Goal: Transaction & Acquisition: Purchase product/service

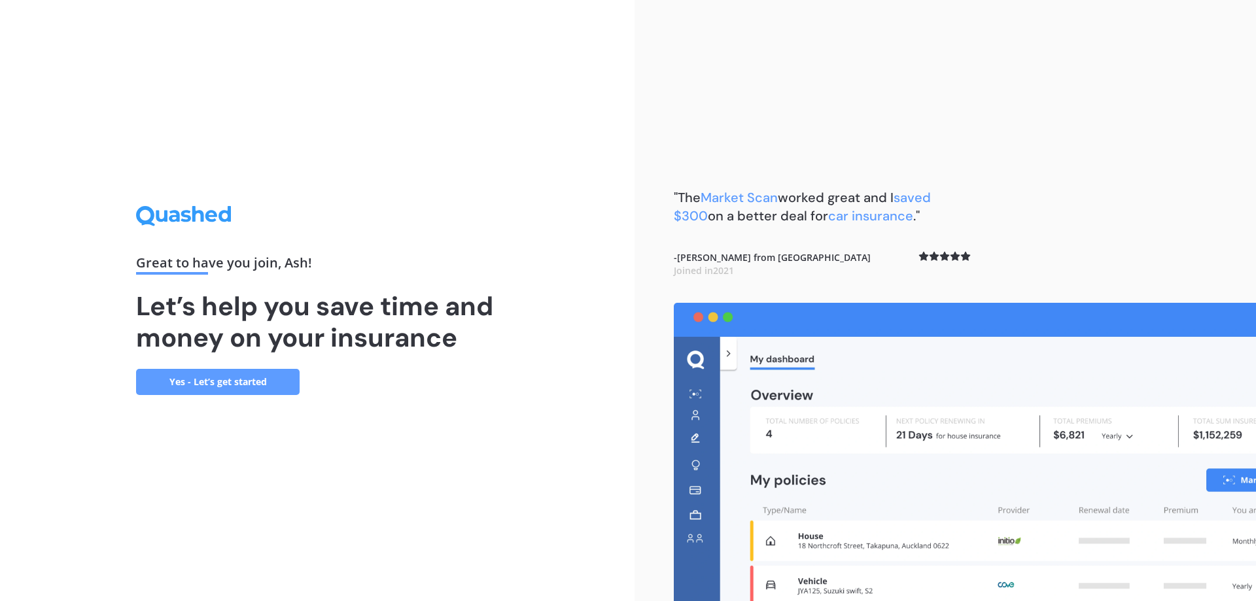
click at [204, 378] on link "Yes - Let’s get started" at bounding box center [218, 382] width 164 height 26
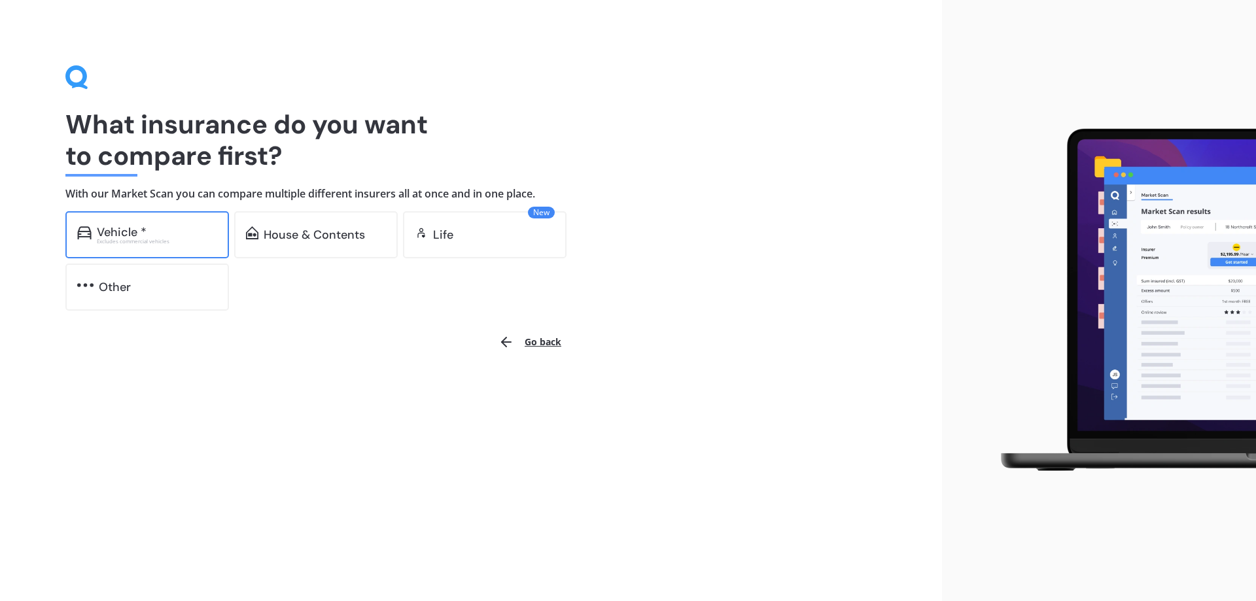
click at [158, 243] on div "Excludes commercial vehicles" at bounding box center [157, 241] width 120 height 5
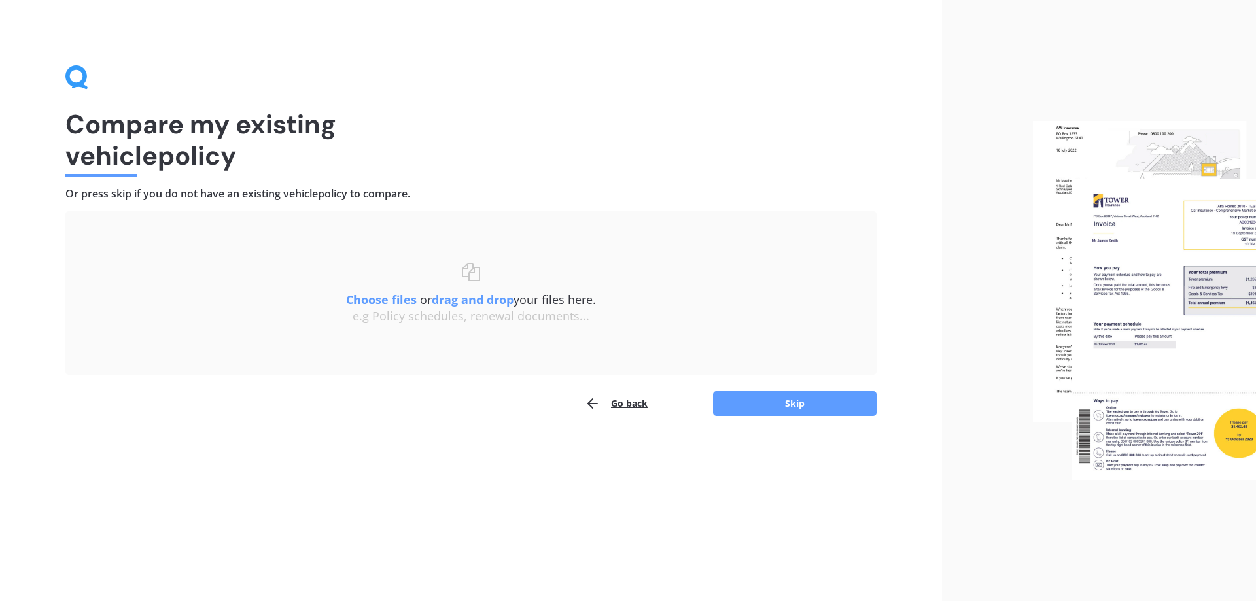
click at [486, 281] on div "Choose files or drag and drop your files here. Choose files or photos e.g Polic…" at bounding box center [471, 293] width 759 height 61
click at [385, 296] on u "Choose files" at bounding box center [381, 300] width 71 height 16
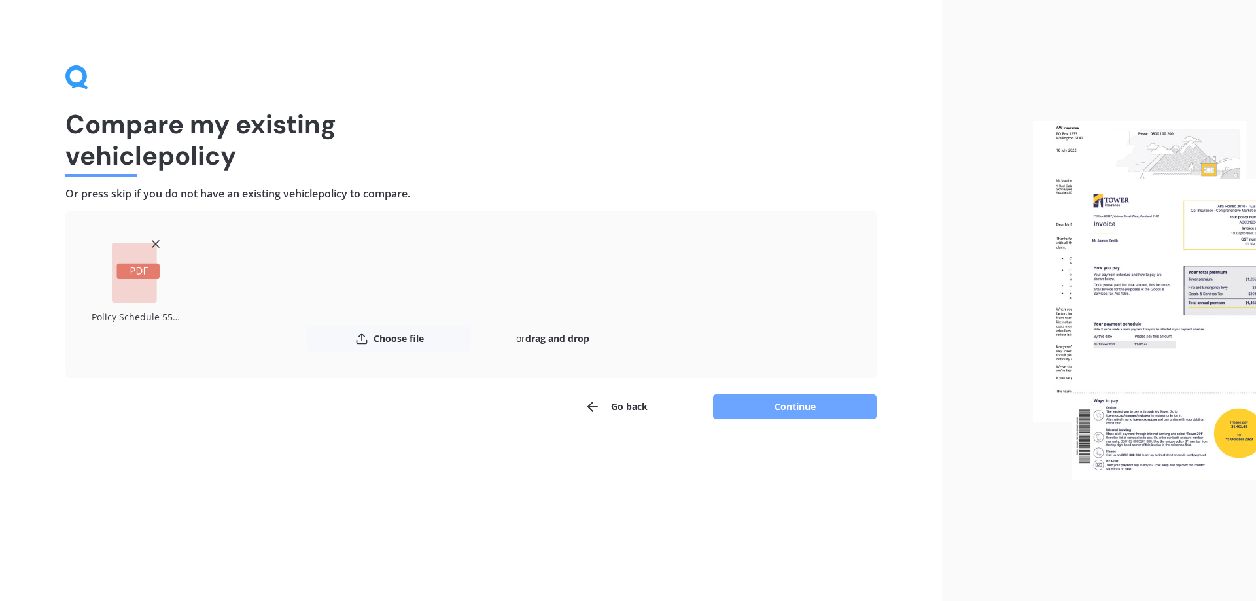
click at [749, 400] on button "Continue" at bounding box center [795, 407] width 164 height 25
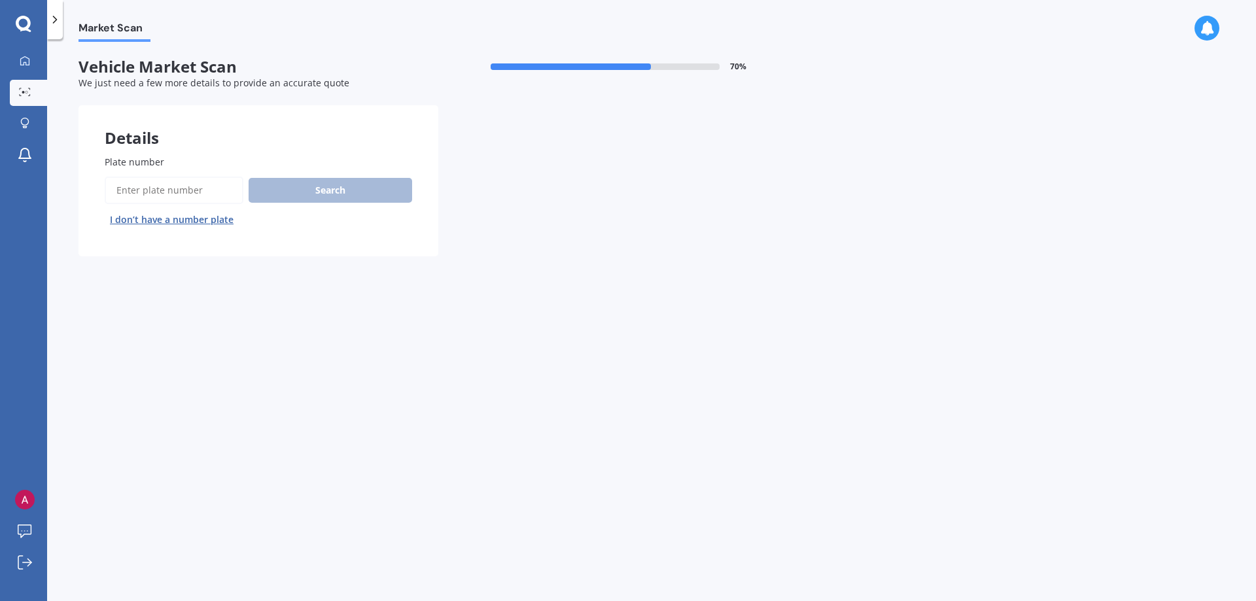
click at [135, 185] on input "Plate number" at bounding box center [174, 190] width 139 height 27
type input "PKS13"
click at [336, 200] on button "Search" at bounding box center [331, 190] width 164 height 25
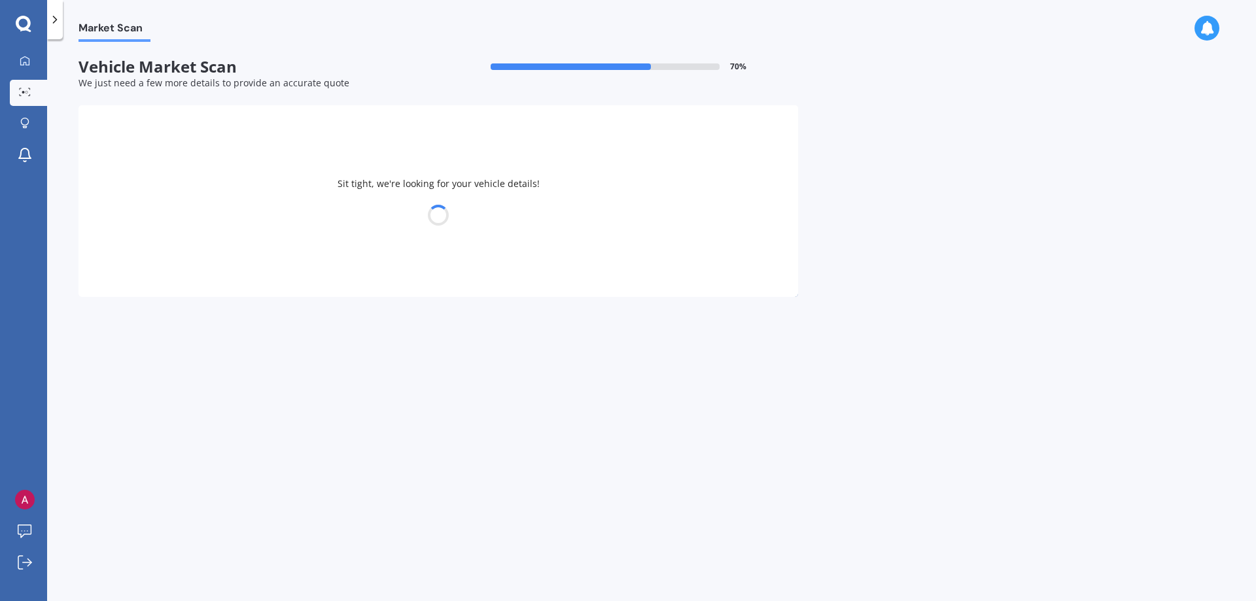
select select "BMW"
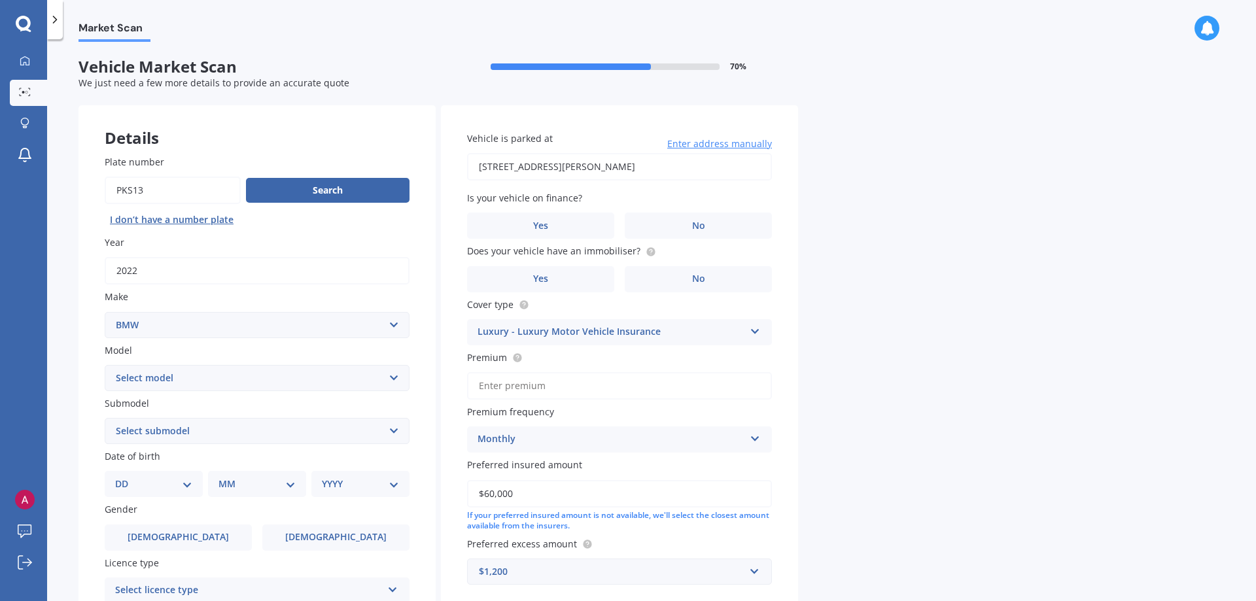
click at [105, 365] on select "Select model 116 116I 118 118D 120 130 218D 220I 225 250 316 318 320 320 i 323 …" at bounding box center [257, 378] width 305 height 26
select select "330"
click option "330" at bounding box center [0, 0] width 0 height 0
click at [105, 418] on select "Select submodel (All other) Ci d e i" at bounding box center [257, 431] width 305 height 26
select select "I"
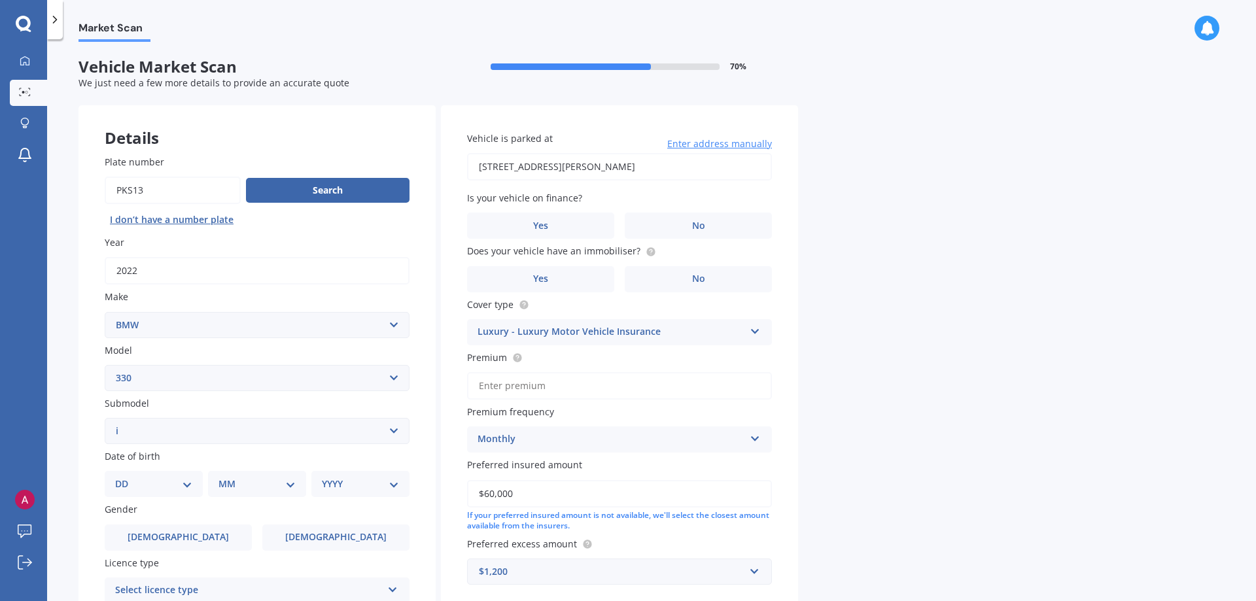
click option "i" at bounding box center [0, 0] width 0 height 0
click at [58, 473] on div "Market Scan Vehicle Market Scan 70 % We just need a few more details to provide…" at bounding box center [651, 323] width 1209 height 562
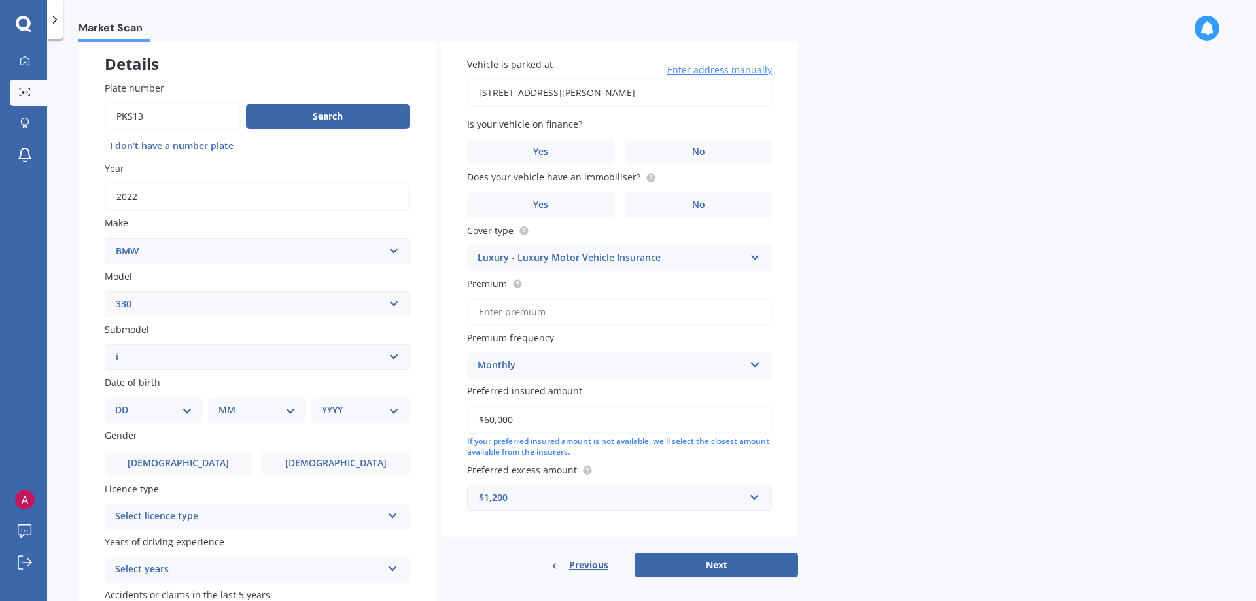
scroll to position [75, 0]
click at [115, 402] on select "DD 01 02 03 04 05 06 07 08 09 10 11 12 13 14 15 16 17 18 19 20 21 22 23 24 25 2…" at bounding box center [153, 409] width 77 height 14
select select "03"
click option "03" at bounding box center [0, 0] width 0 height 0
click at [224, 402] on select "MM 01 02 03 04 05 06 07 08 09 10 11 12" at bounding box center [260, 409] width 72 height 14
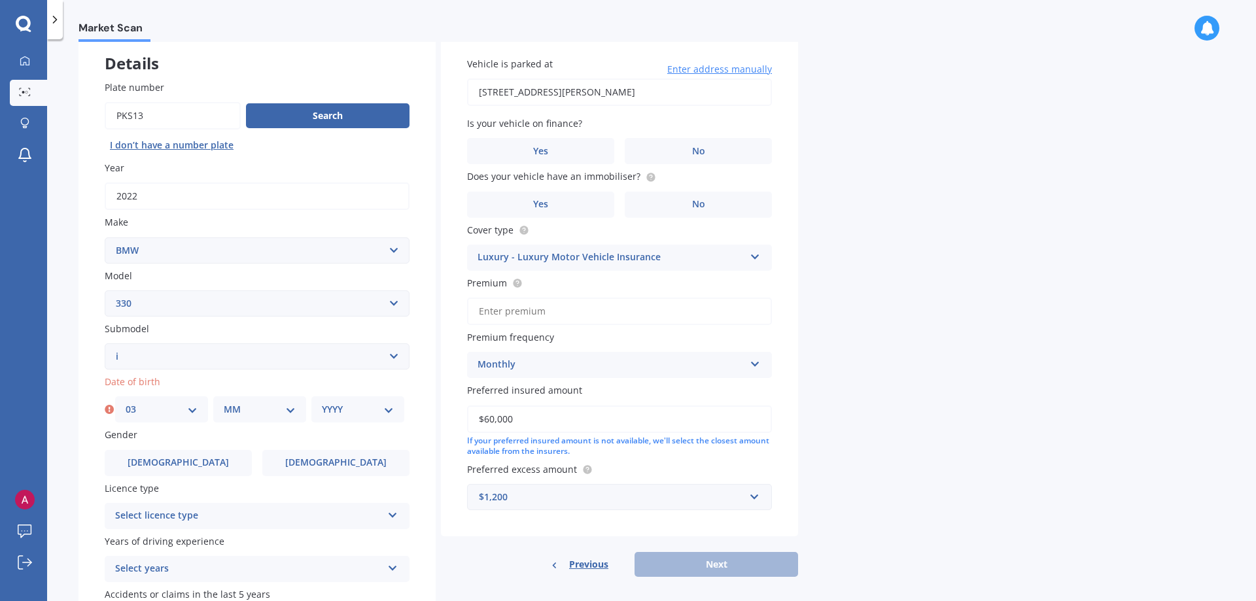
select select "02"
click option "02" at bounding box center [0, 0] width 0 height 0
click at [322, 402] on select "YYYY 2025 2024 2023 2022 2021 2020 2019 2018 2017 2016 2015 2014 2013 2012 2011…" at bounding box center [358, 409] width 72 height 14
select select "1986"
click option "1986" at bounding box center [0, 0] width 0 height 0
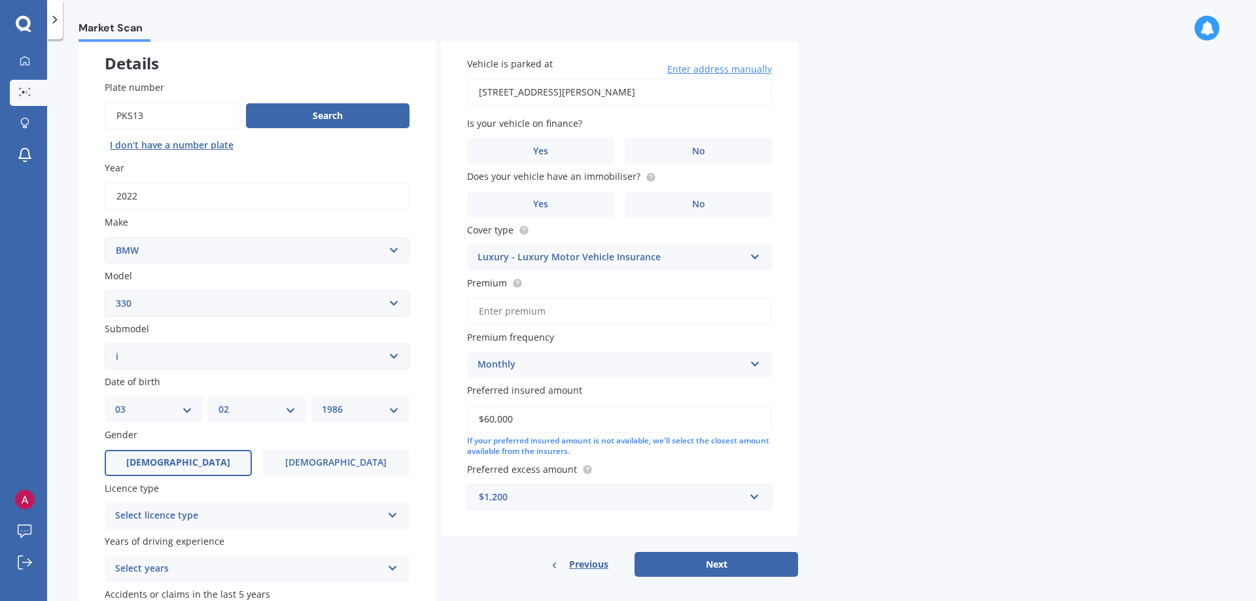
click at [198, 463] on label "[DEMOGRAPHIC_DATA]" at bounding box center [178, 463] width 147 height 26
click at [0, 0] on input "[DEMOGRAPHIC_DATA]" at bounding box center [0, 0] width 0 height 0
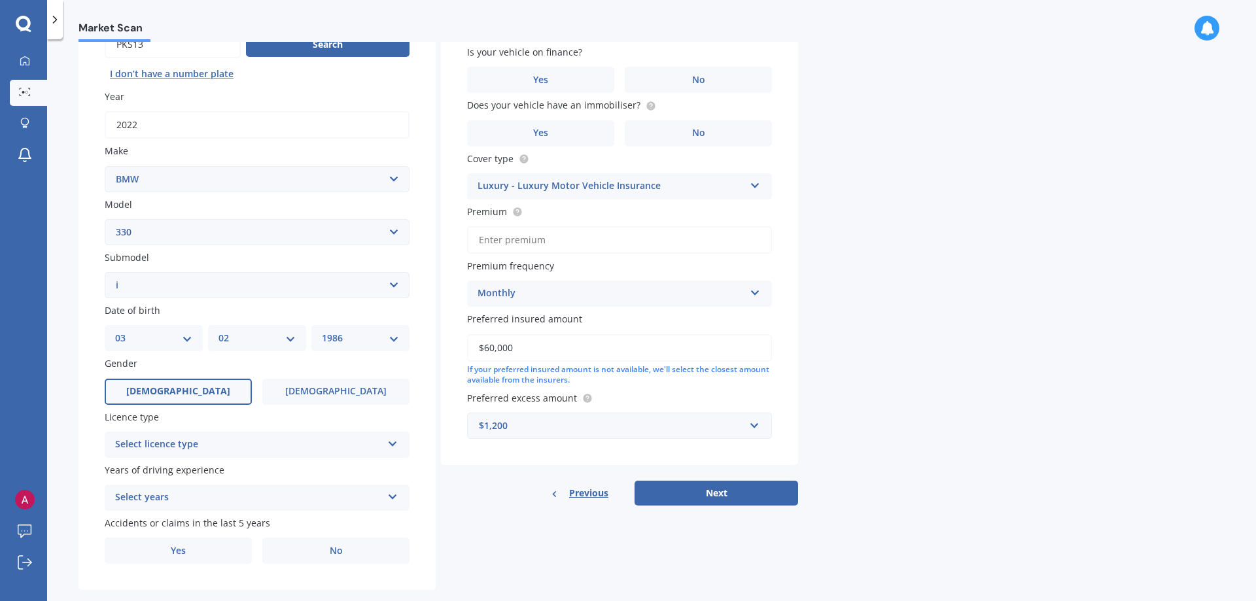
scroll to position [172, 0]
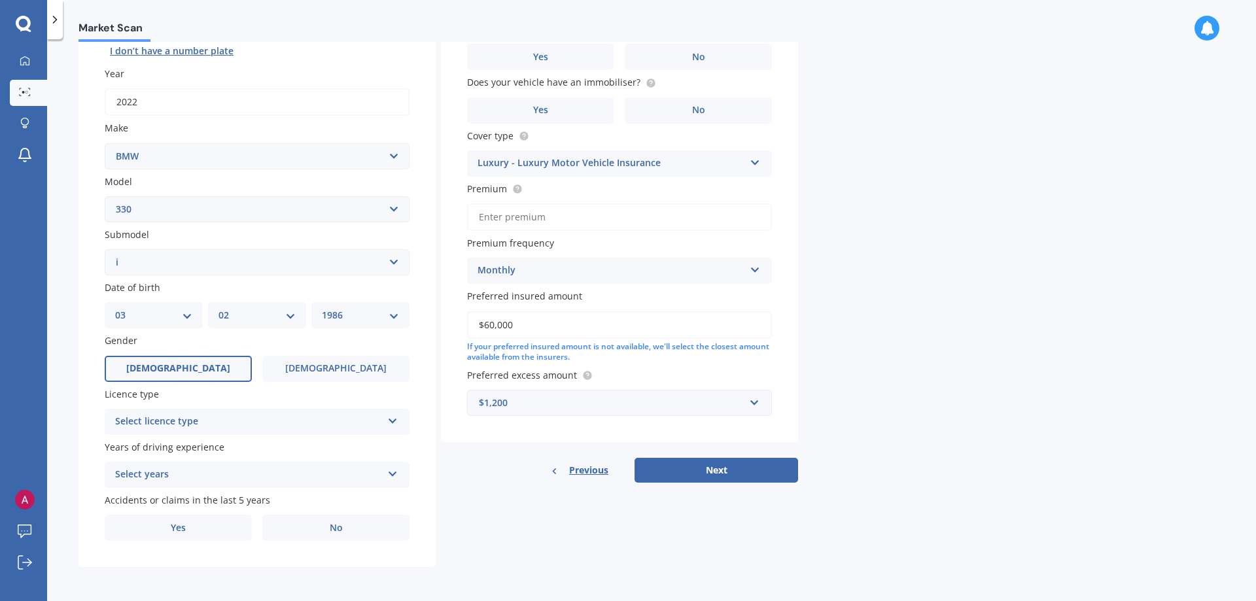
click at [278, 418] on div "Select licence type" at bounding box center [248, 422] width 267 height 16
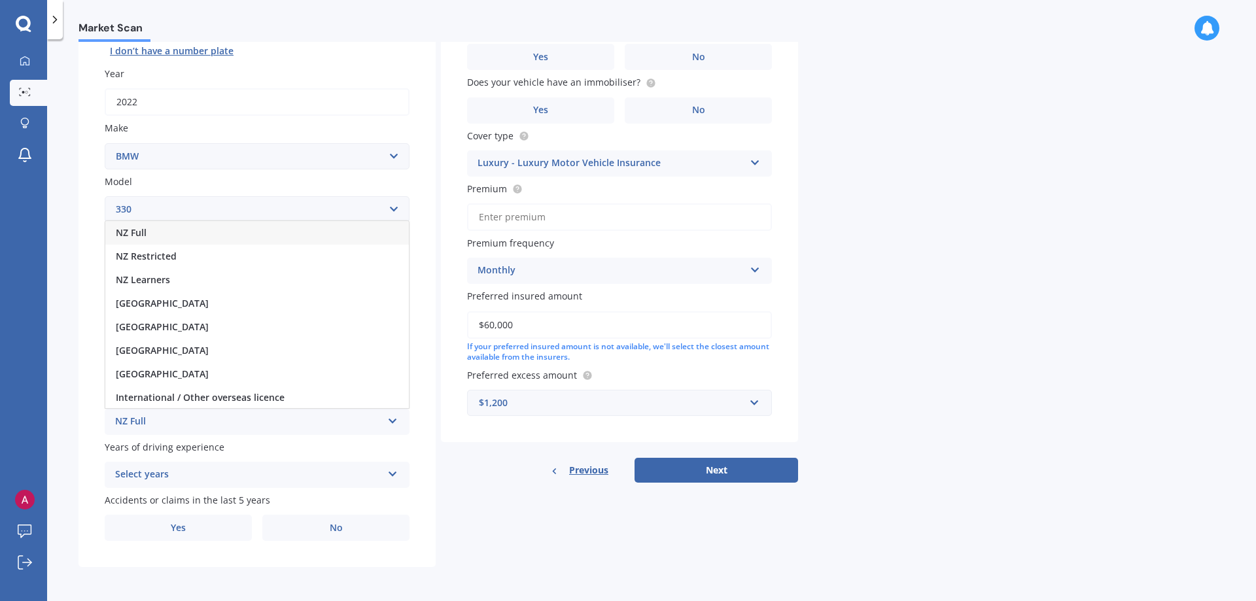
click at [190, 224] on div "NZ Full" at bounding box center [257, 233] width 304 height 24
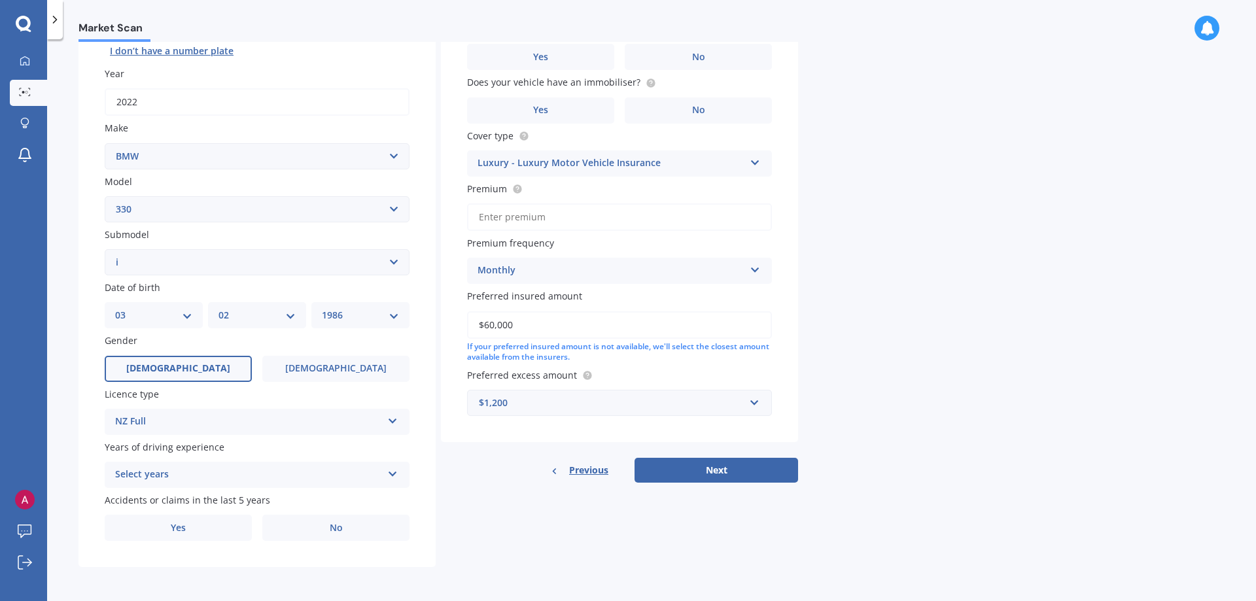
click at [250, 476] on div "Select years" at bounding box center [248, 475] width 267 height 16
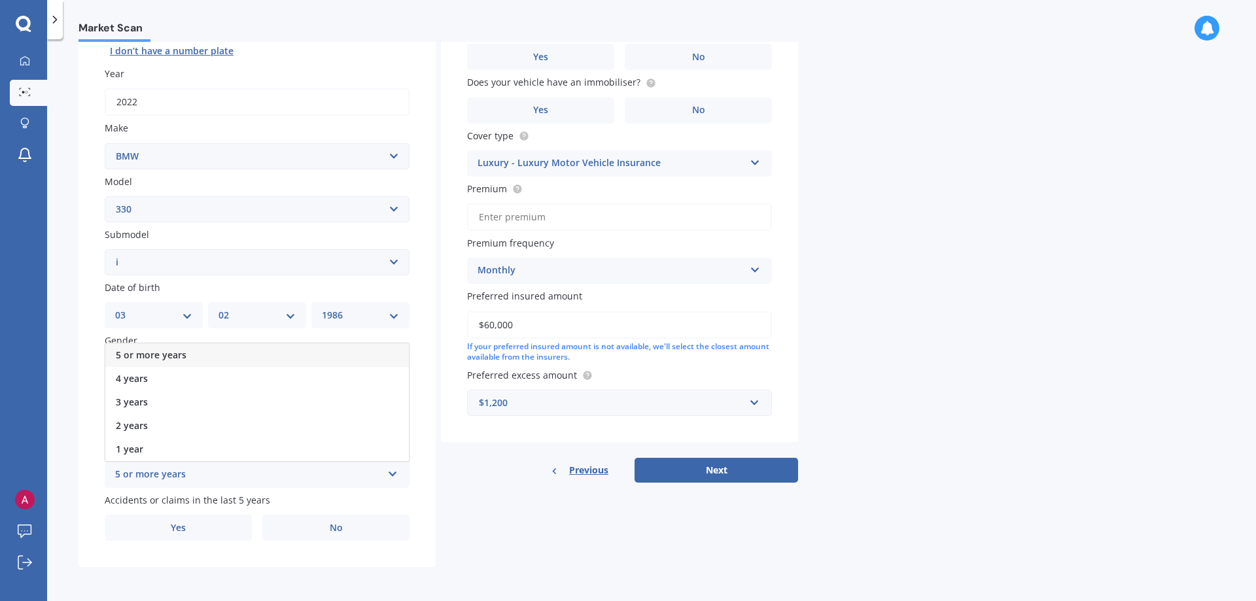
click at [190, 360] on div "5 or more years" at bounding box center [257, 356] width 304 height 24
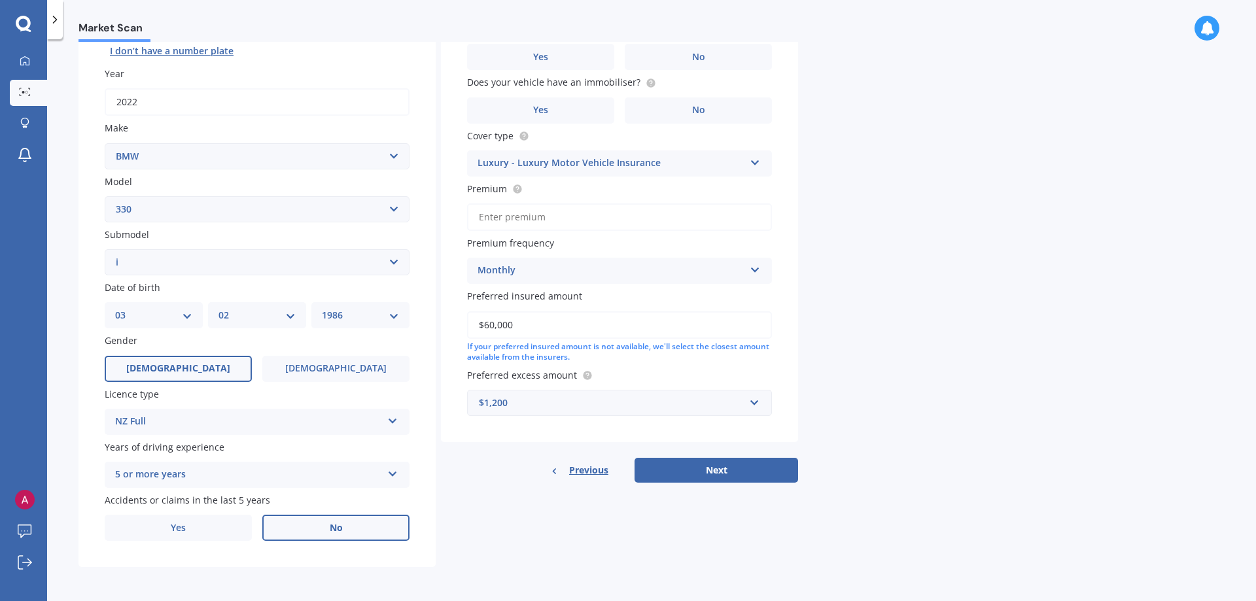
click at [296, 528] on label "No" at bounding box center [335, 528] width 147 height 26
click at [0, 0] on input "No" at bounding box center [0, 0] width 0 height 0
click at [542, 539] on div "Details Plate number Search I don’t have a number plate Year [DATE] Make Select…" at bounding box center [439, 252] width 720 height 631
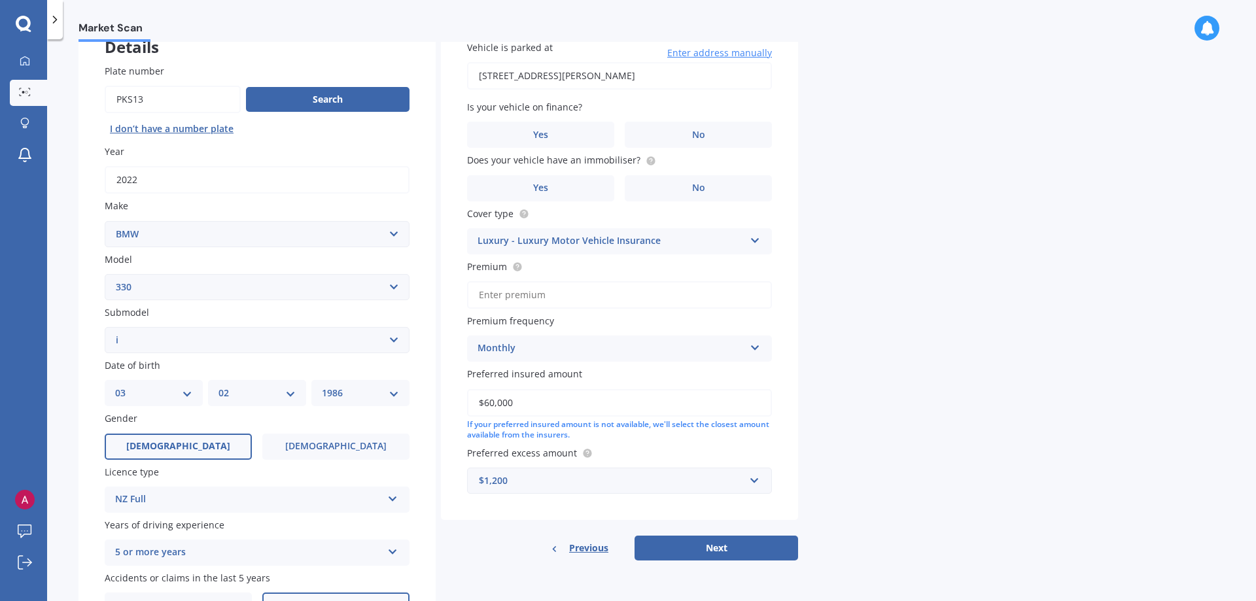
scroll to position [23, 0]
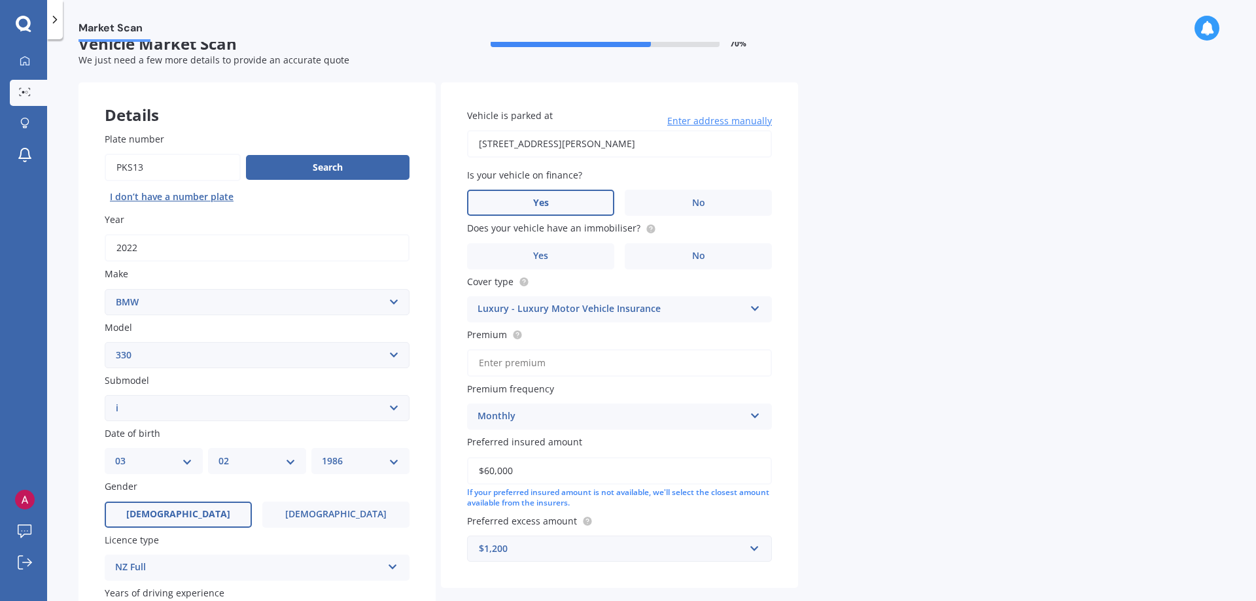
click at [535, 203] on span "Yes" at bounding box center [541, 203] width 16 height 11
click at [677, 203] on label "No" at bounding box center [698, 203] width 147 height 26
click at [705, 205] on label "No" at bounding box center [698, 203] width 147 height 26
click at [0, 0] on input "No" at bounding box center [0, 0] width 0 height 0
click at [705, 205] on label "No" at bounding box center [698, 203] width 147 height 26
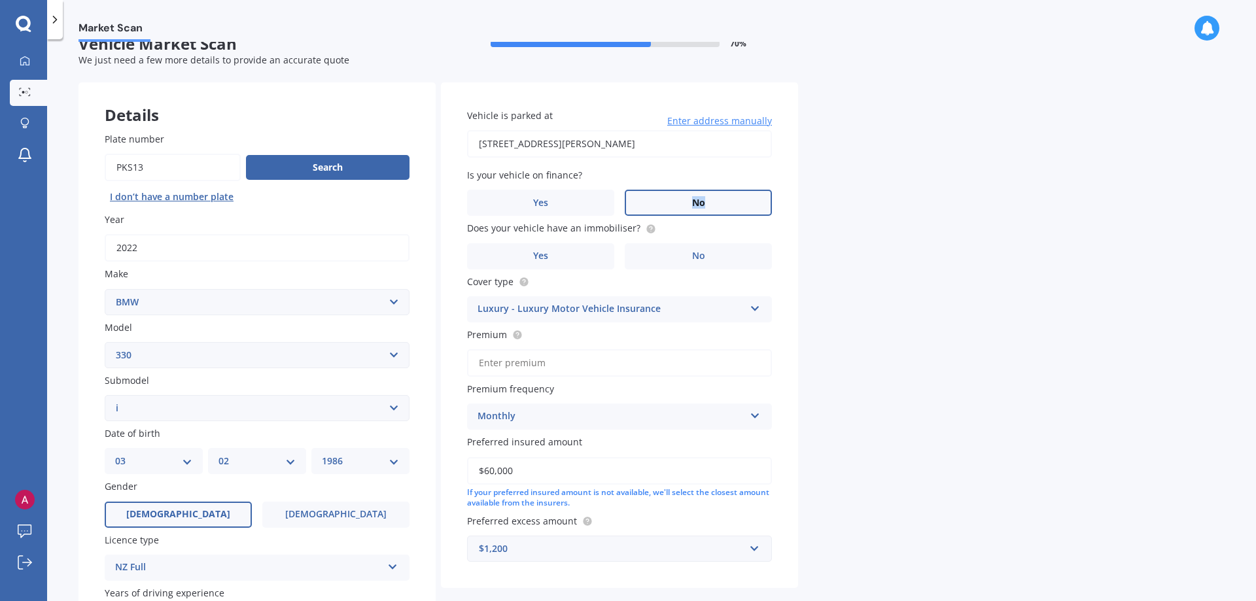
click at [0, 0] on input "No" at bounding box center [0, 0] width 0 height 0
click at [891, 260] on div "Market Scan Vehicle Market Scan 70 % We just need a few more details to provide…" at bounding box center [651, 323] width 1209 height 562
click at [675, 250] on label "No" at bounding box center [698, 256] width 147 height 26
click at [0, 0] on input "No" at bounding box center [0, 0] width 0 height 0
click at [675, 243] on div "Does your vehicle have an immobiliser? Yes No" at bounding box center [619, 245] width 305 height 48
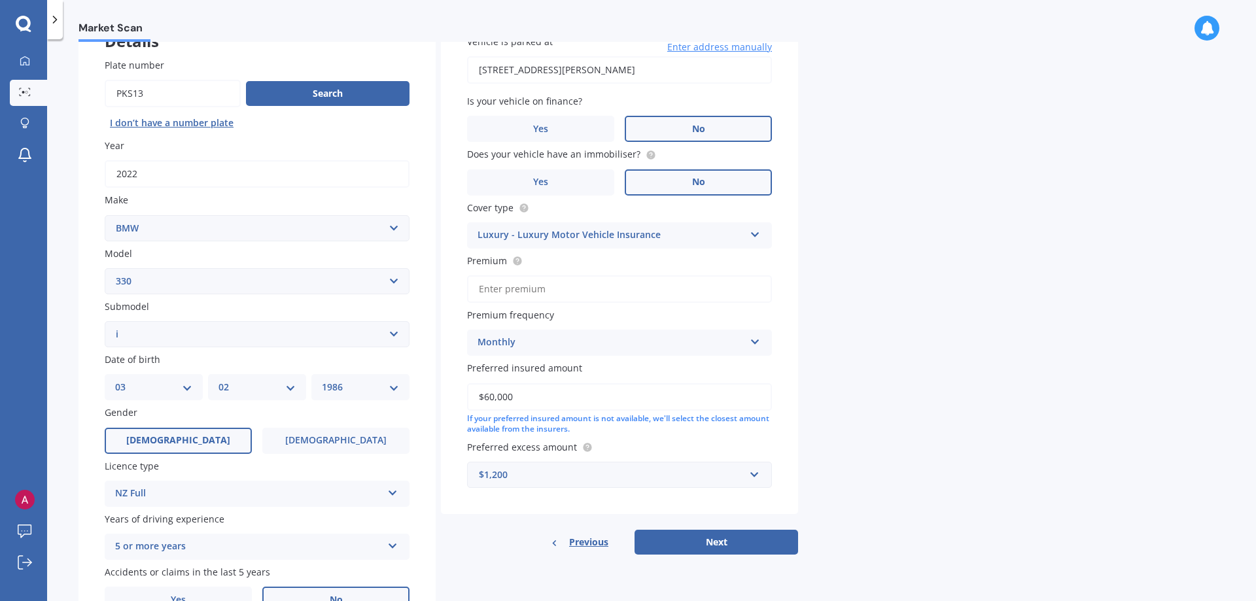
scroll to position [97, 0]
click at [750, 234] on icon at bounding box center [755, 231] width 11 height 9
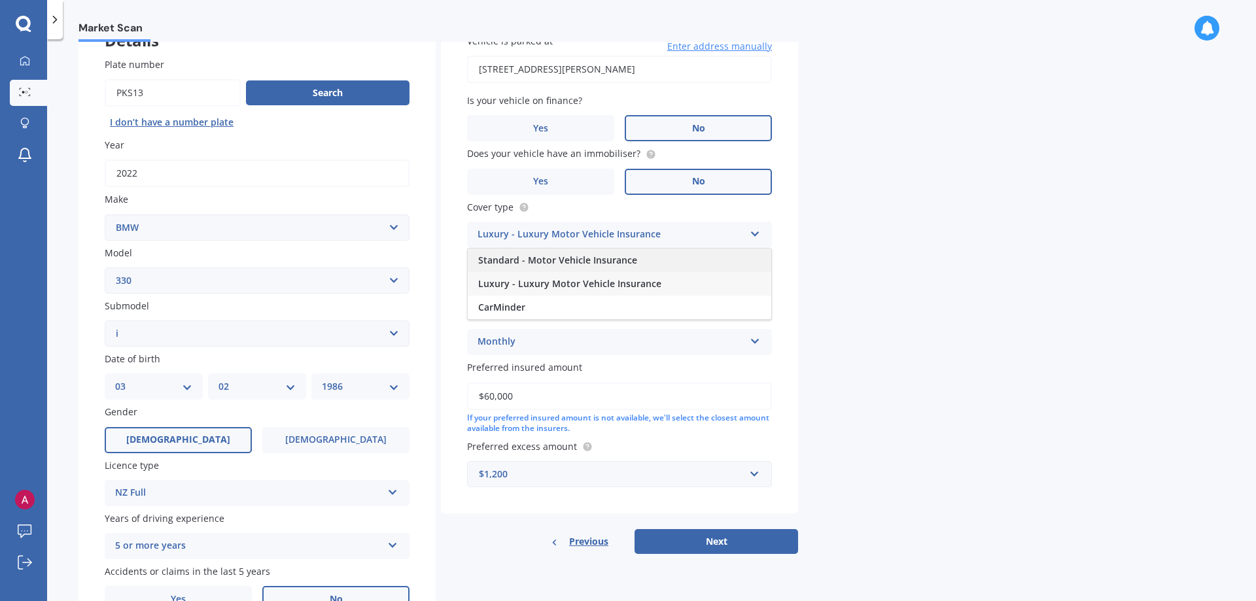
click at [675, 264] on div "Standard - Motor Vehicle Insurance" at bounding box center [620, 261] width 304 height 24
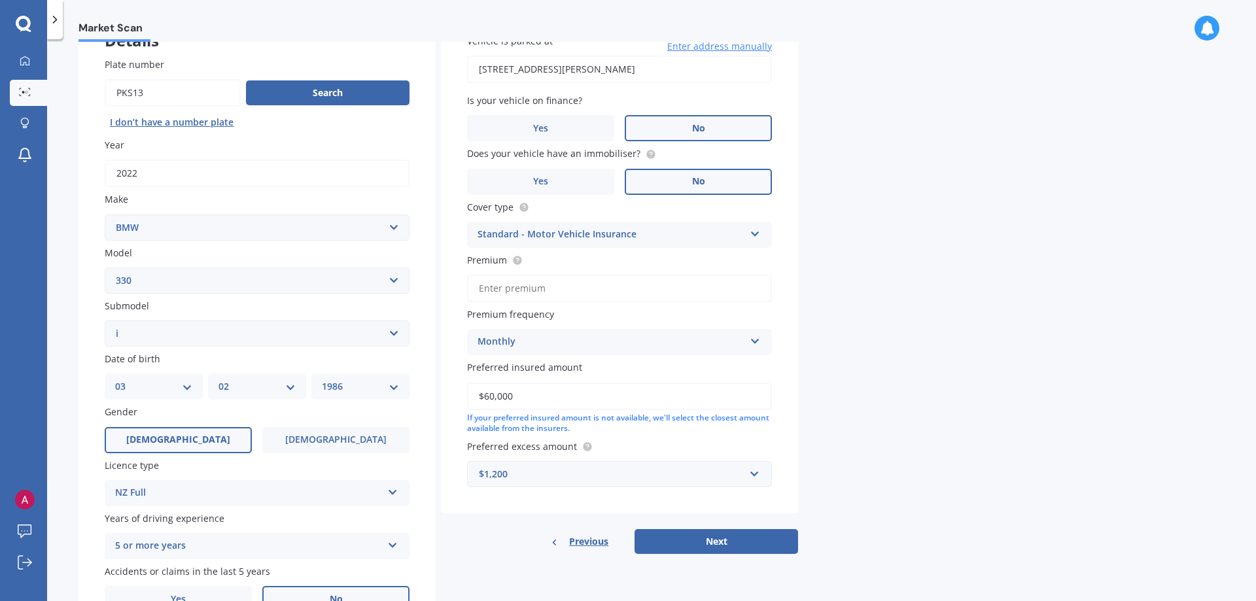
click at [847, 309] on div "Market Scan Vehicle Market Scan 70 % We just need a few more details to provide…" at bounding box center [651, 323] width 1209 height 562
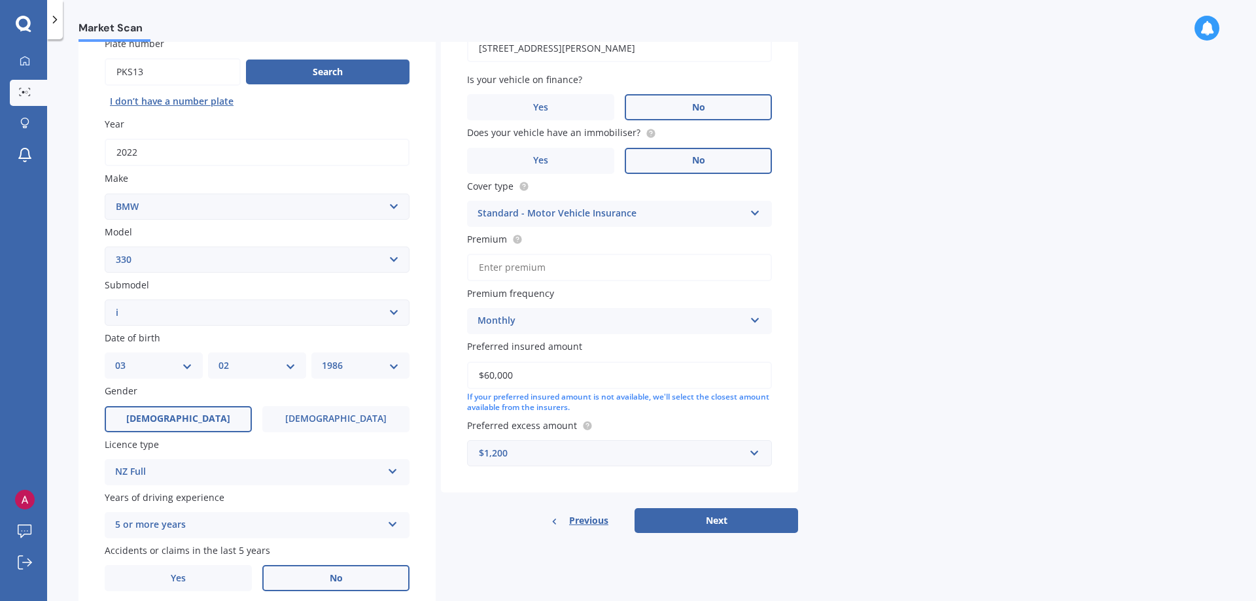
scroll to position [149, 0]
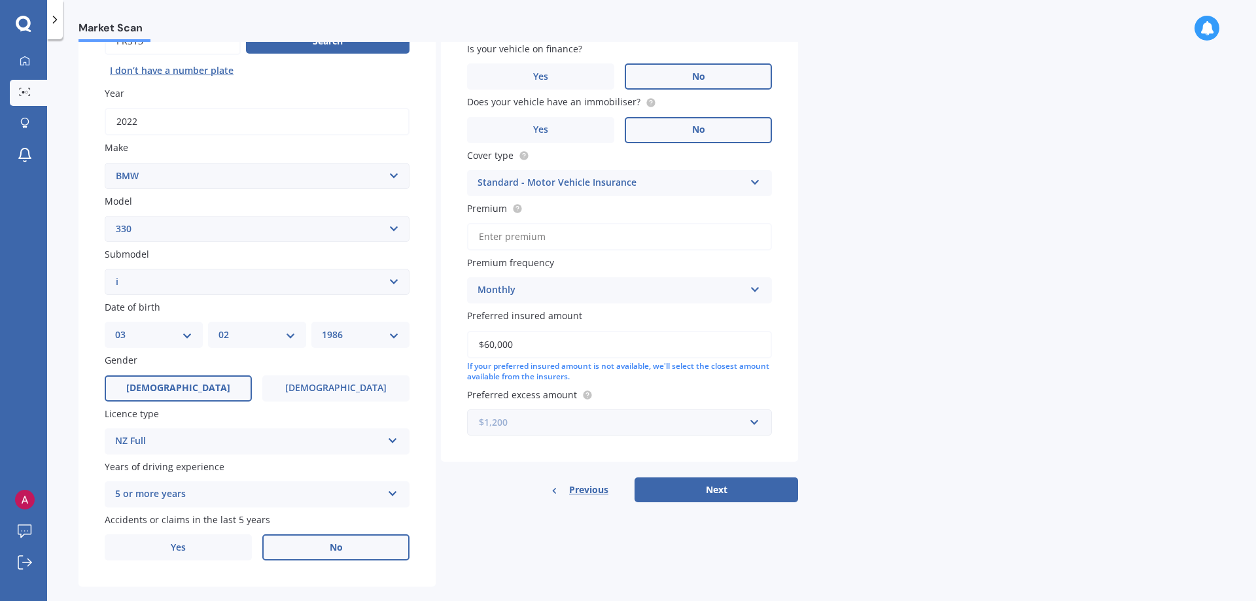
click at [754, 425] on input "text" at bounding box center [615, 422] width 293 height 25
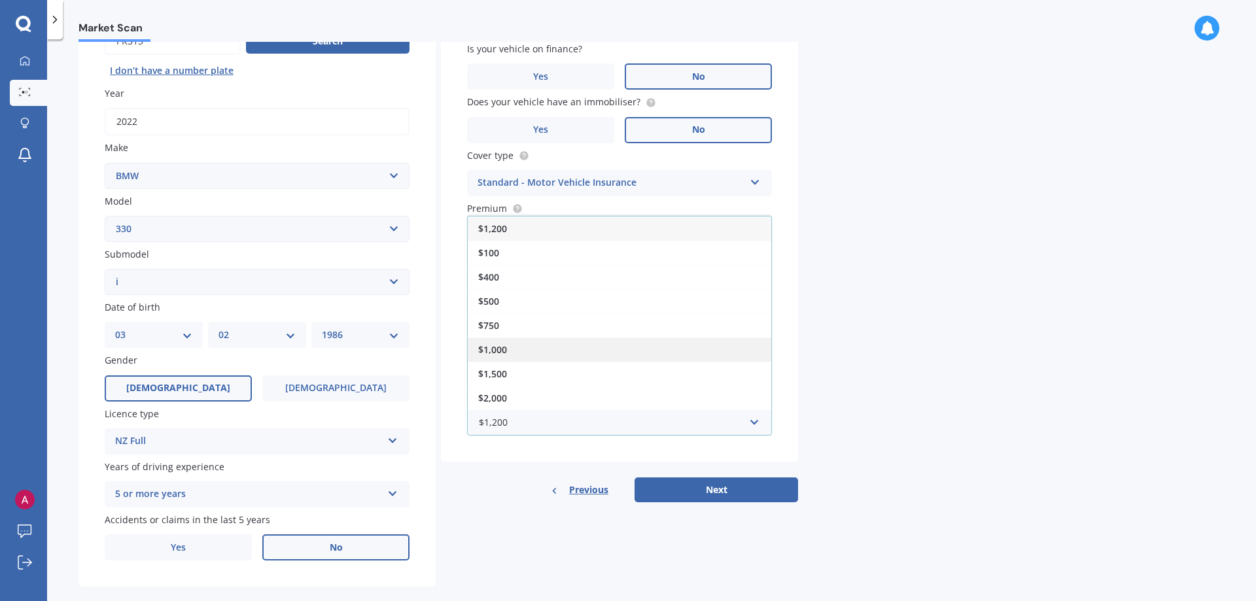
click at [617, 344] on div "$1,000" at bounding box center [620, 350] width 304 height 24
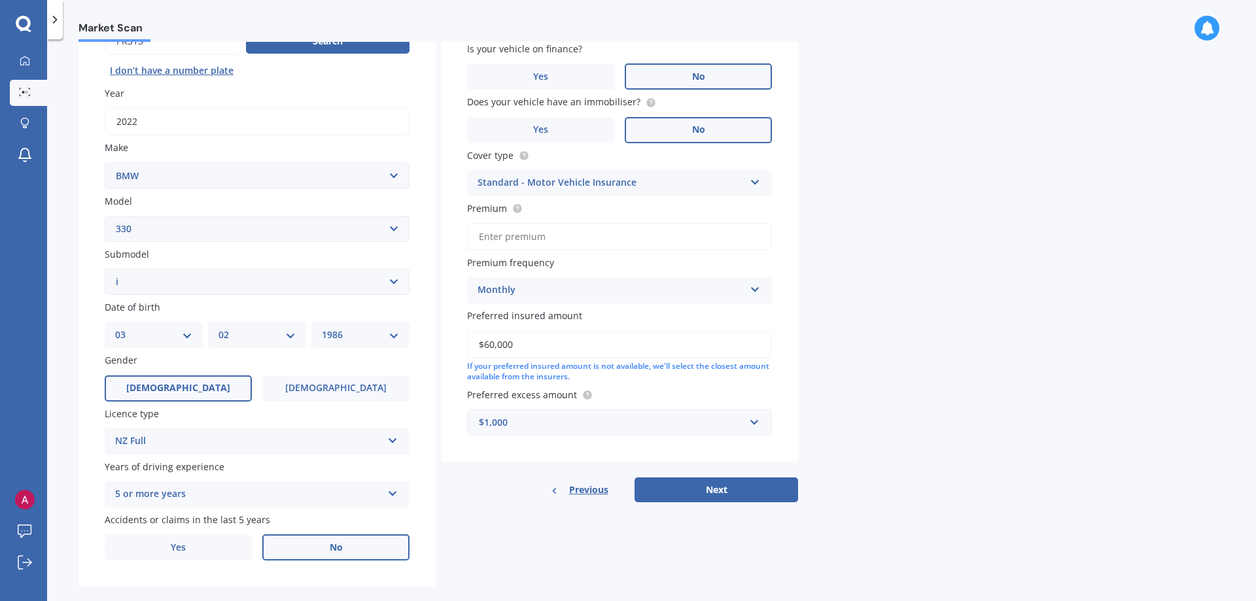
click at [941, 419] on div "Market Scan Vehicle Market Scan 70 % We just need a few more details to provide…" at bounding box center [651, 323] width 1209 height 562
drag, startPoint x: 599, startPoint y: 346, endPoint x: 325, endPoint y: 311, distance: 277.0
click at [467, 331] on input "$60,000" at bounding box center [619, 344] width 305 height 27
type input "$50,000"
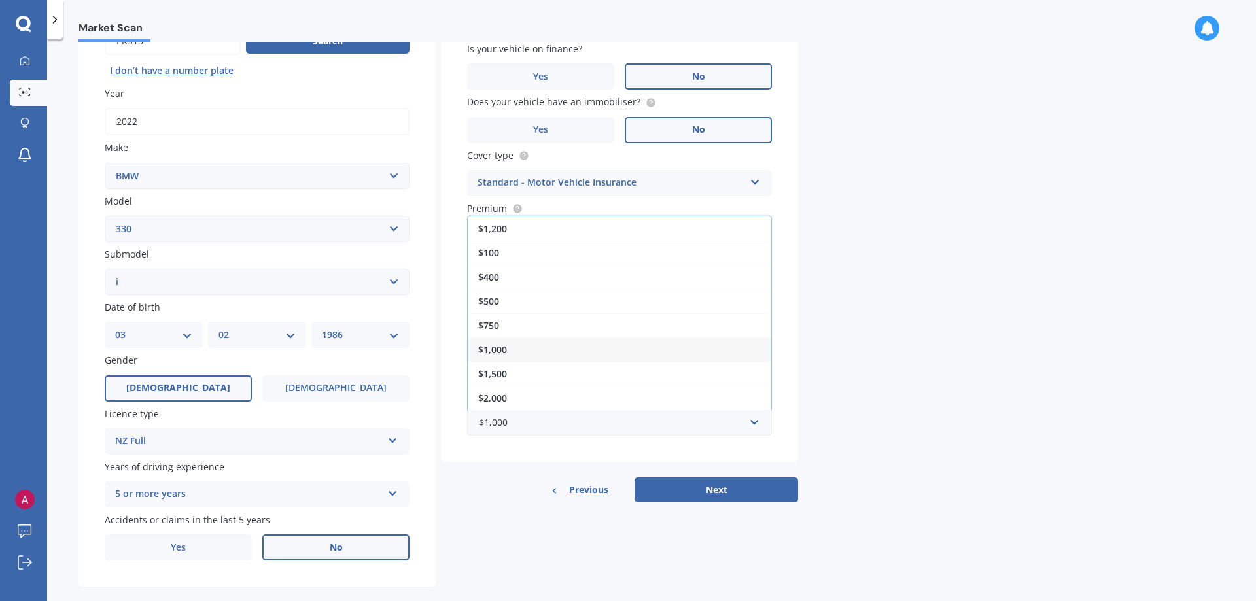
click at [954, 348] on div "Market Scan Vehicle Market Scan 70 % We just need a few more details to provide…" at bounding box center [651, 323] width 1209 height 562
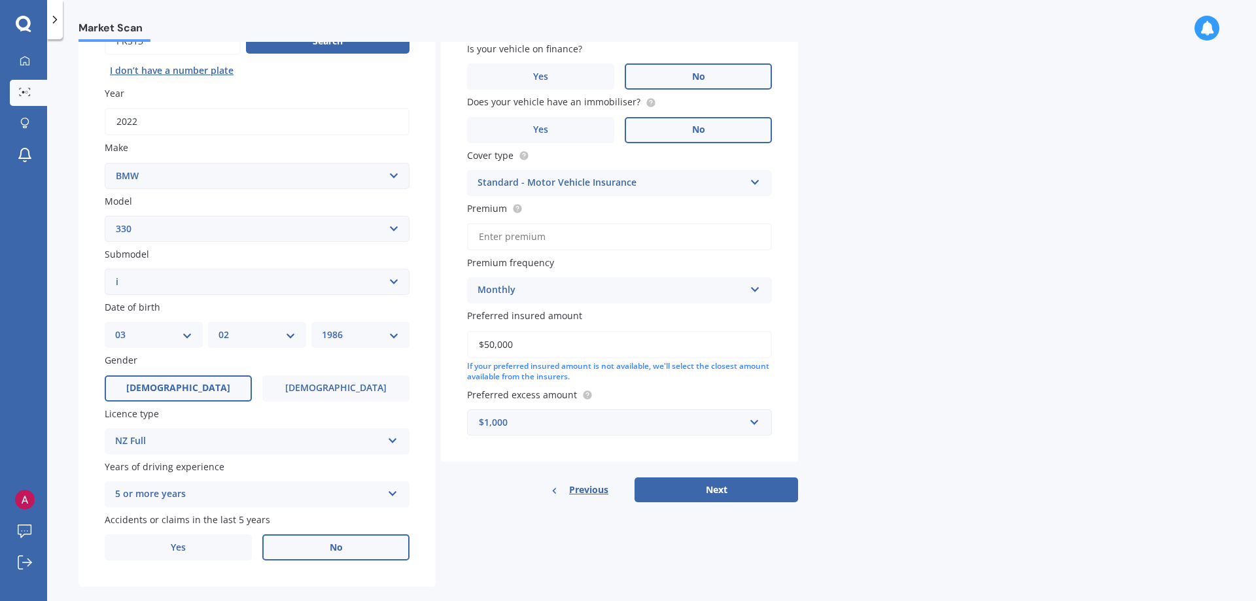
click at [718, 491] on button "Next" at bounding box center [717, 490] width 164 height 25
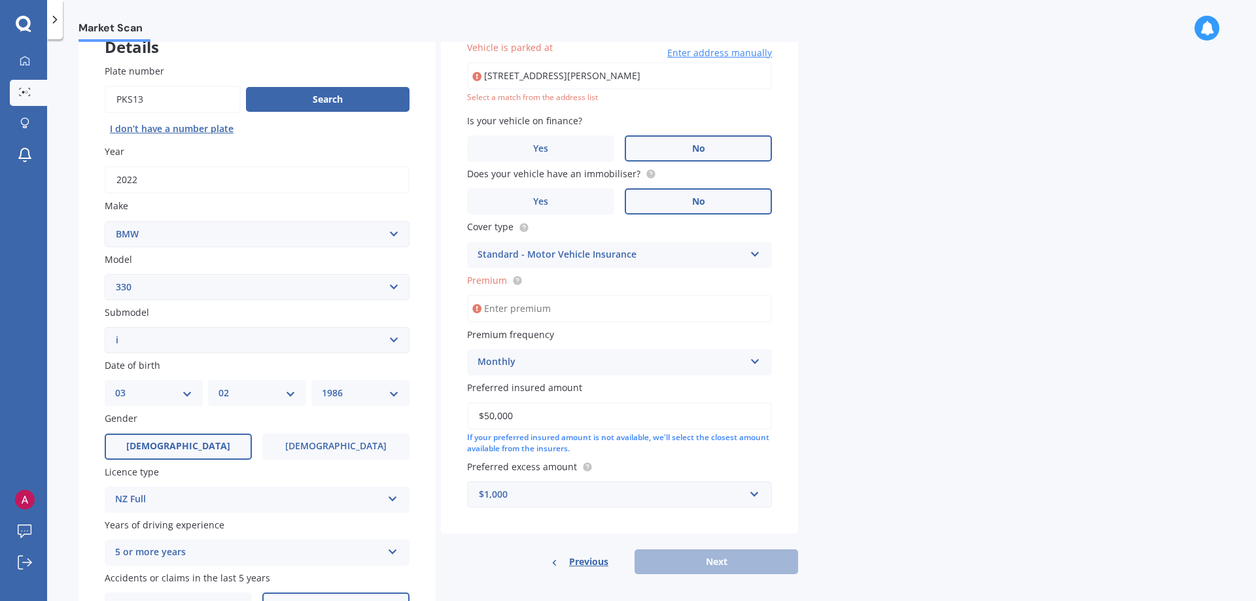
scroll to position [90, 0]
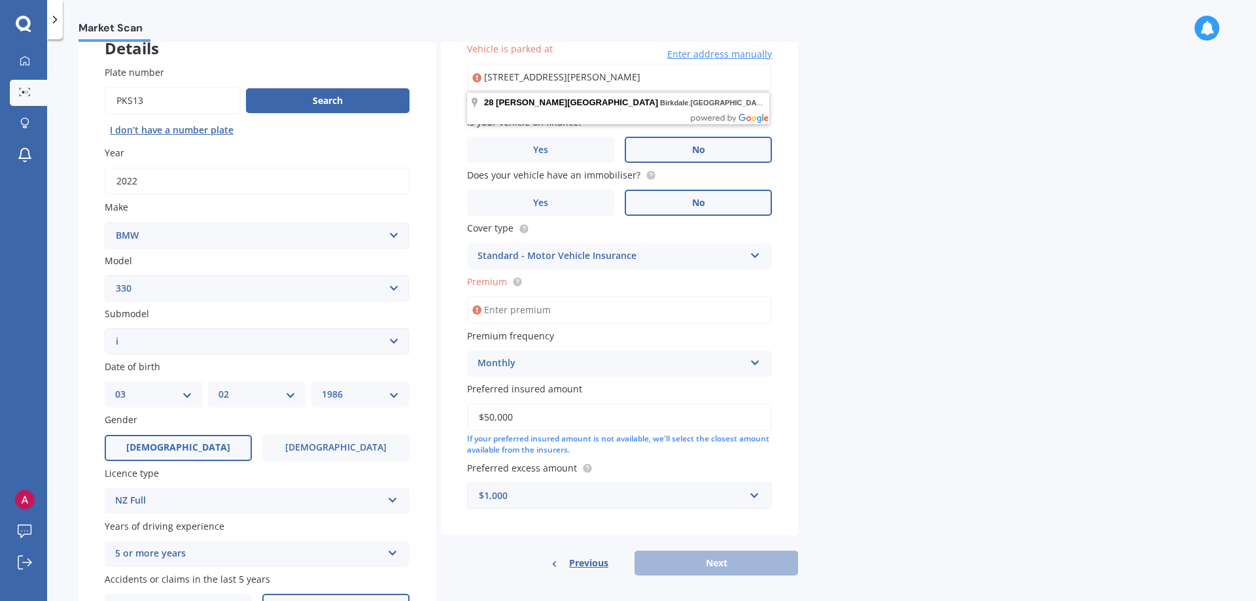
click at [646, 311] on input "Premium" at bounding box center [619, 309] width 305 height 27
type input "$160.00"
click at [903, 417] on div "Market Scan Vehicle Market Scan 70 % We just need a few more details to provide…" at bounding box center [651, 323] width 1209 height 562
click at [756, 562] on div "Previous Next" at bounding box center [619, 563] width 357 height 25
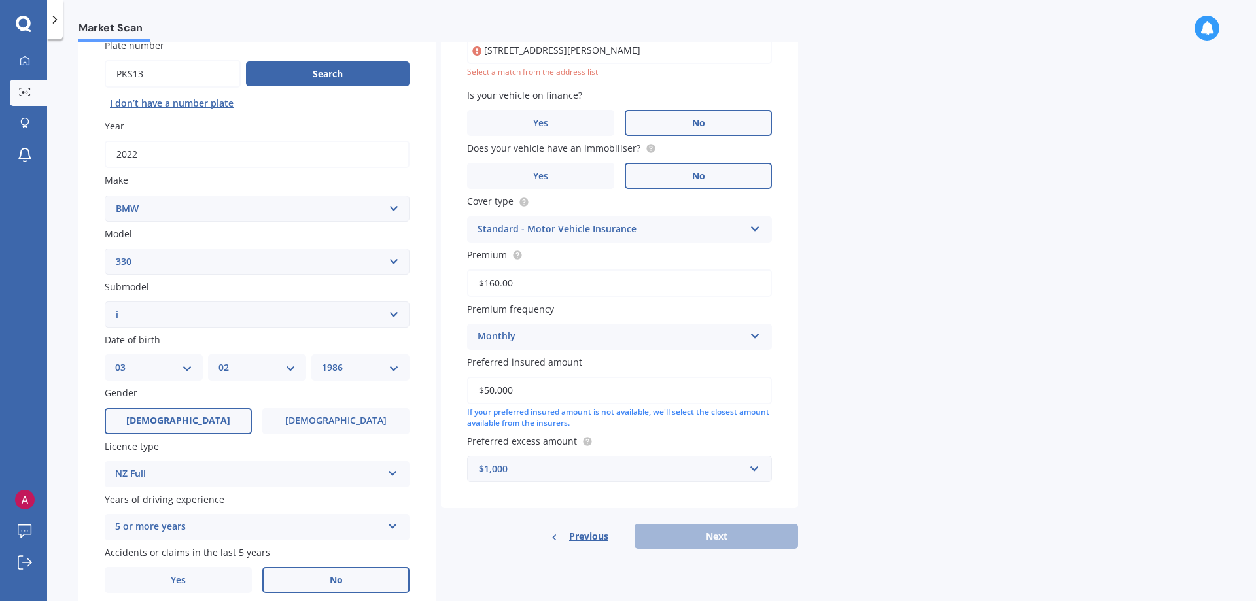
scroll to position [172, 0]
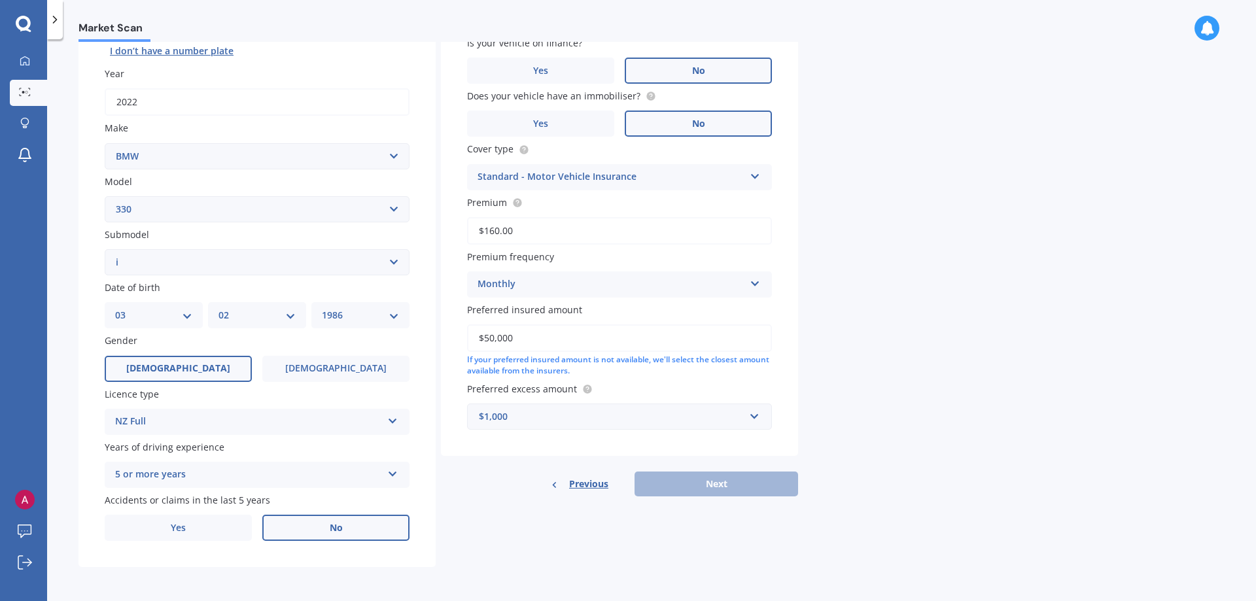
click at [877, 324] on div "Market Scan Vehicle Market Scan 70 % We just need a few more details to provide…" at bounding box center [651, 323] width 1209 height 562
click at [736, 282] on div "Monthly" at bounding box center [611, 285] width 267 height 16
click at [506, 374] on span "Monthly" at bounding box center [497, 380] width 38 height 12
click at [915, 361] on div "Market Scan Vehicle Market Scan 70 % We just need a few more details to provide…" at bounding box center [651, 323] width 1209 height 562
click at [737, 477] on div "Previous Next" at bounding box center [619, 484] width 357 height 25
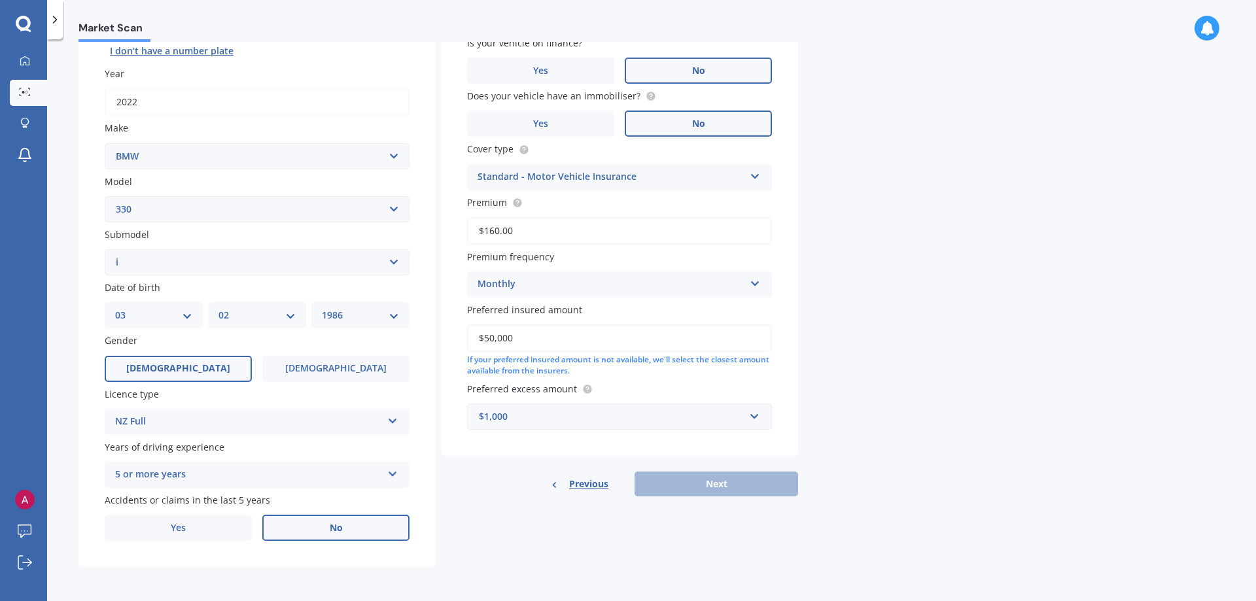
scroll to position [0, 0]
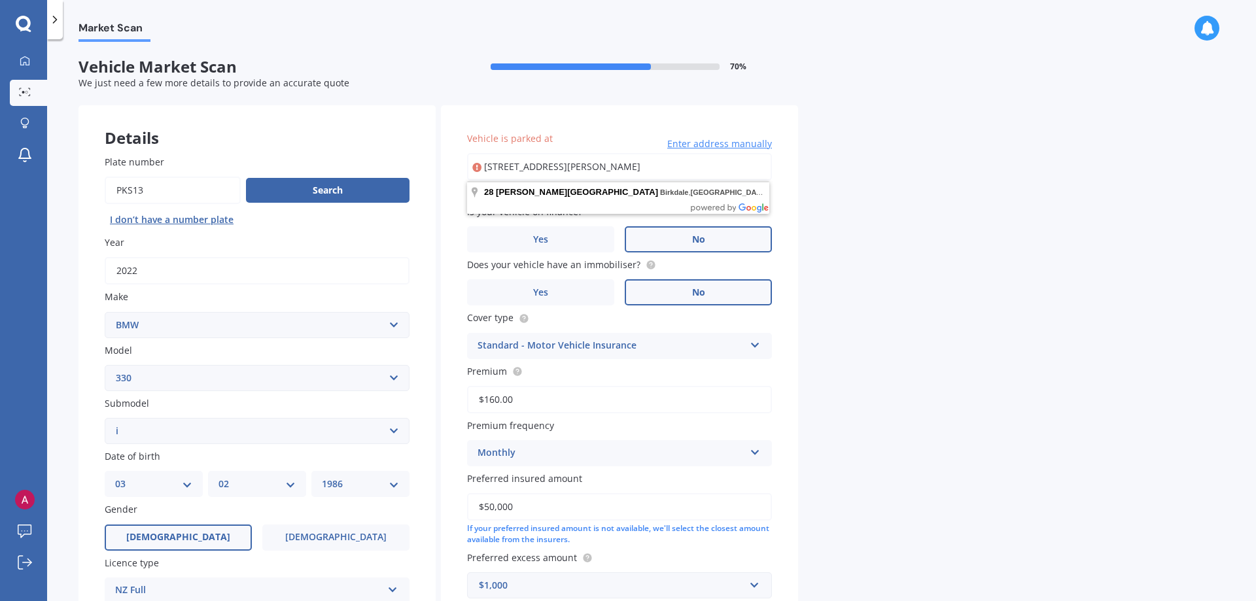
click at [696, 168] on input "[STREET_ADDRESS][PERSON_NAME]" at bounding box center [619, 166] width 305 height 27
type input "[STREET_ADDRESS][PERSON_NAME]"
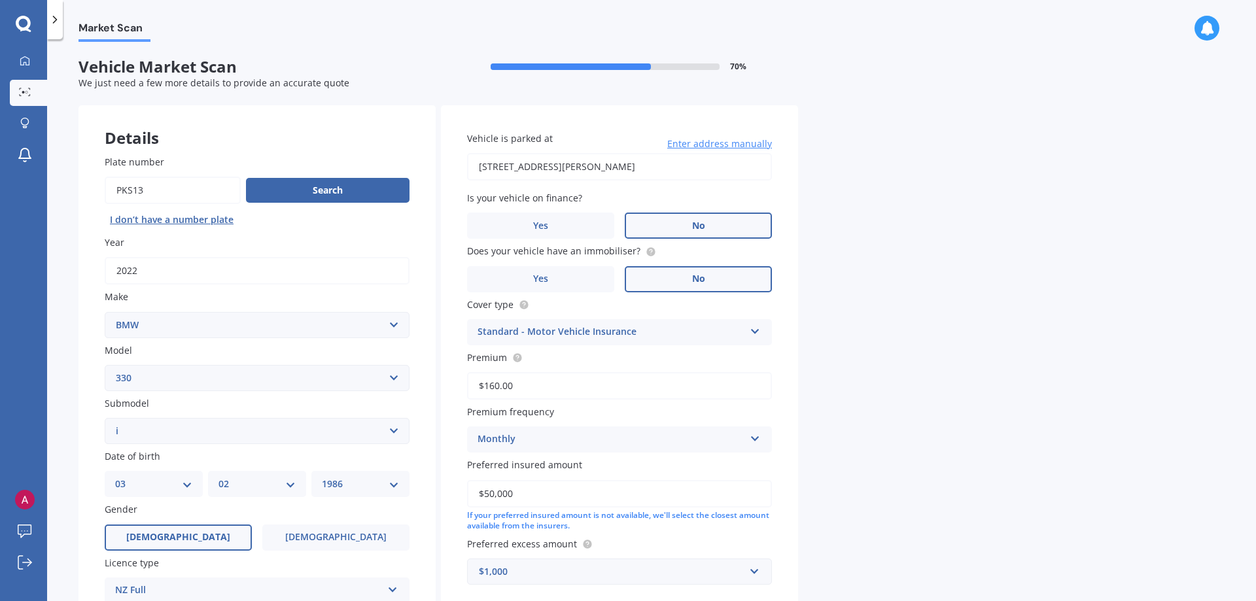
click at [877, 276] on div "Market Scan Vehicle Market Scan 70 % We just need a few more details to provide…" at bounding box center [651, 323] width 1209 height 562
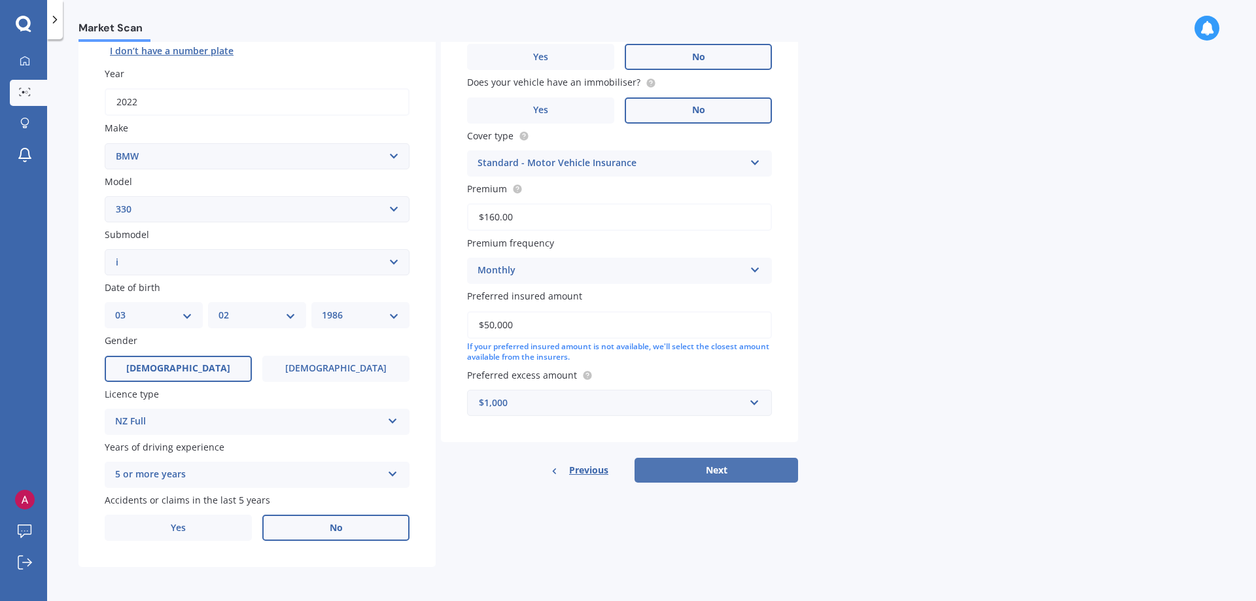
click at [720, 464] on button "Next" at bounding box center [717, 470] width 164 height 25
select select "03"
select select "02"
select select "1986"
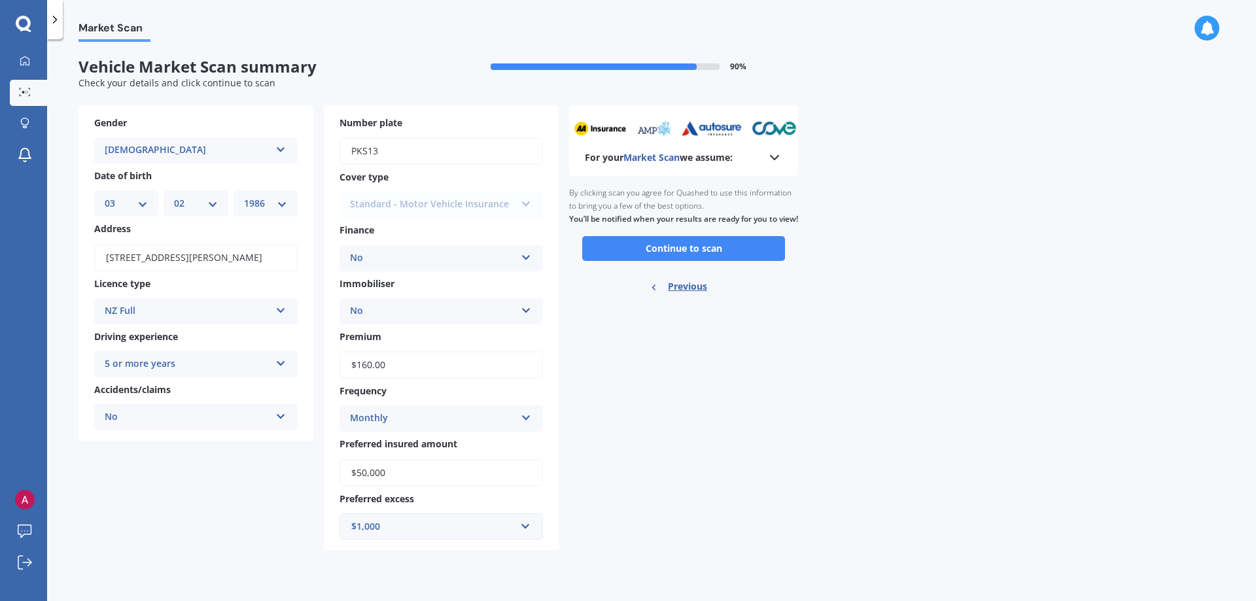
scroll to position [0, 0]
click at [741, 261] on button "Continue to scan" at bounding box center [683, 248] width 203 height 25
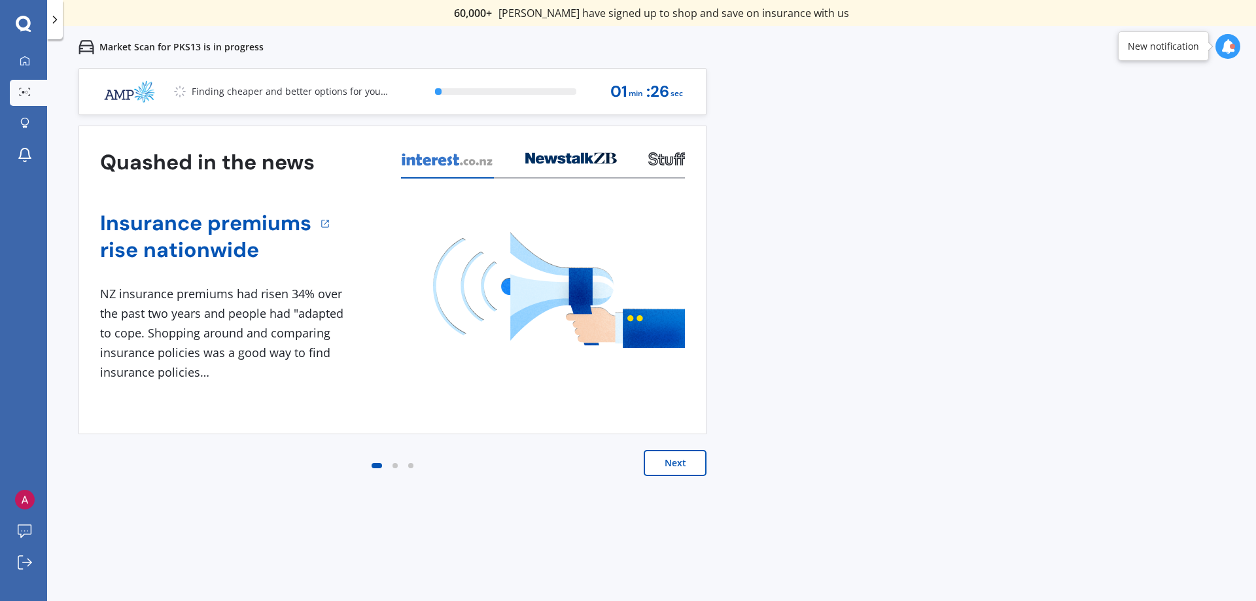
click at [668, 464] on button "Next" at bounding box center [675, 463] width 63 height 26
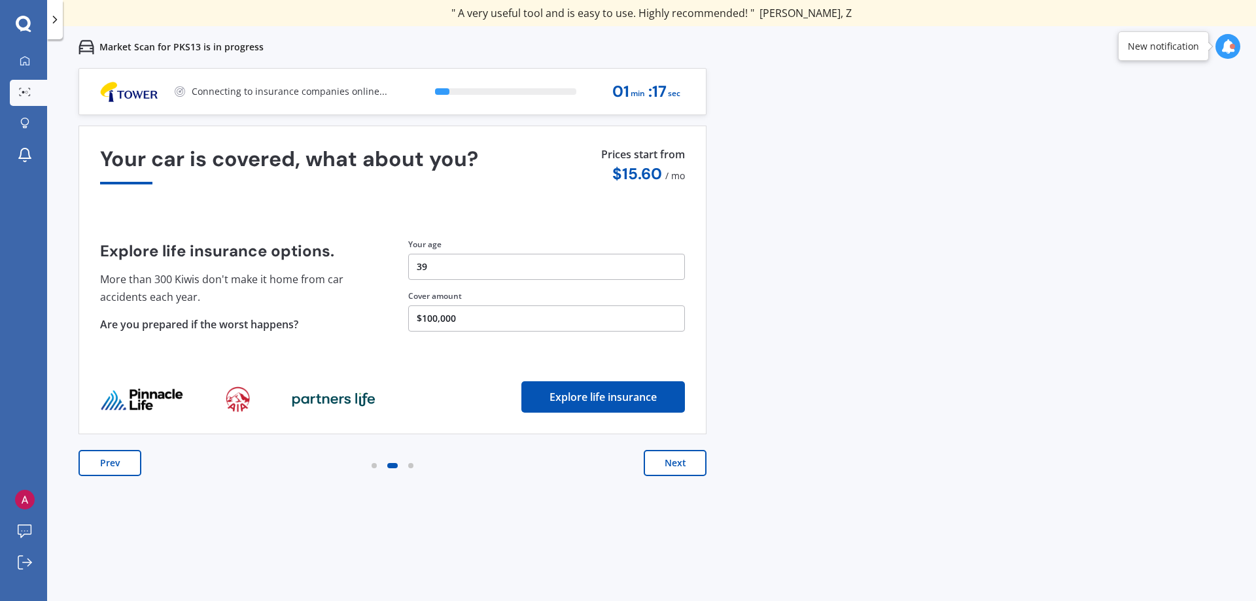
click at [663, 463] on button "Next" at bounding box center [675, 463] width 63 height 26
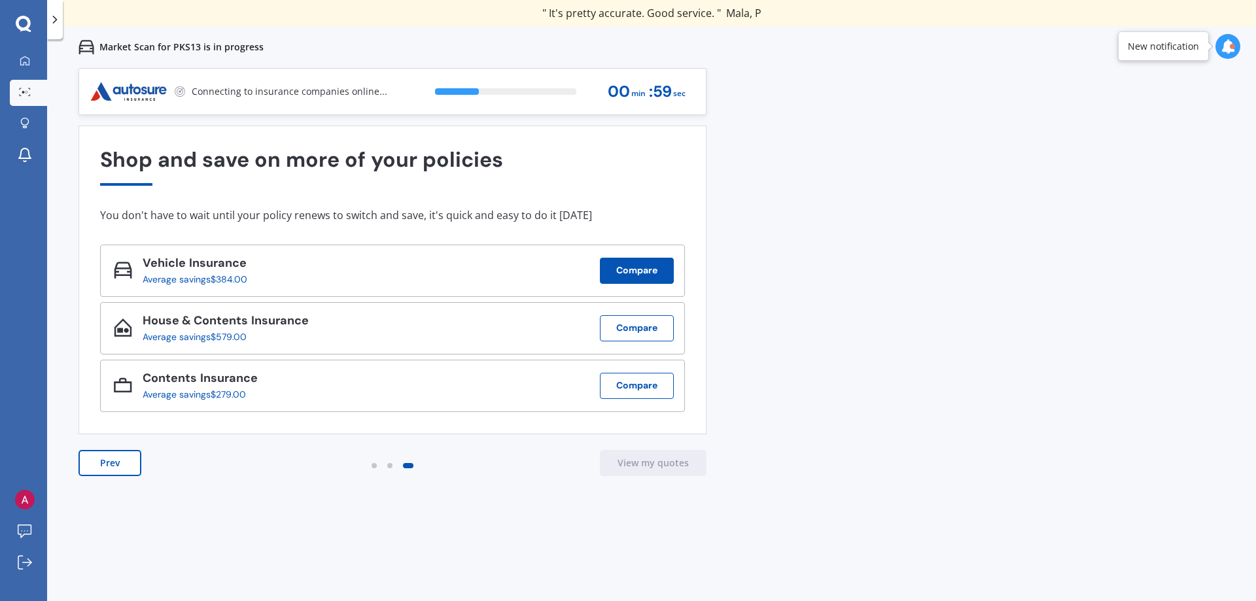
click at [639, 273] on button "Compare" at bounding box center [637, 271] width 74 height 26
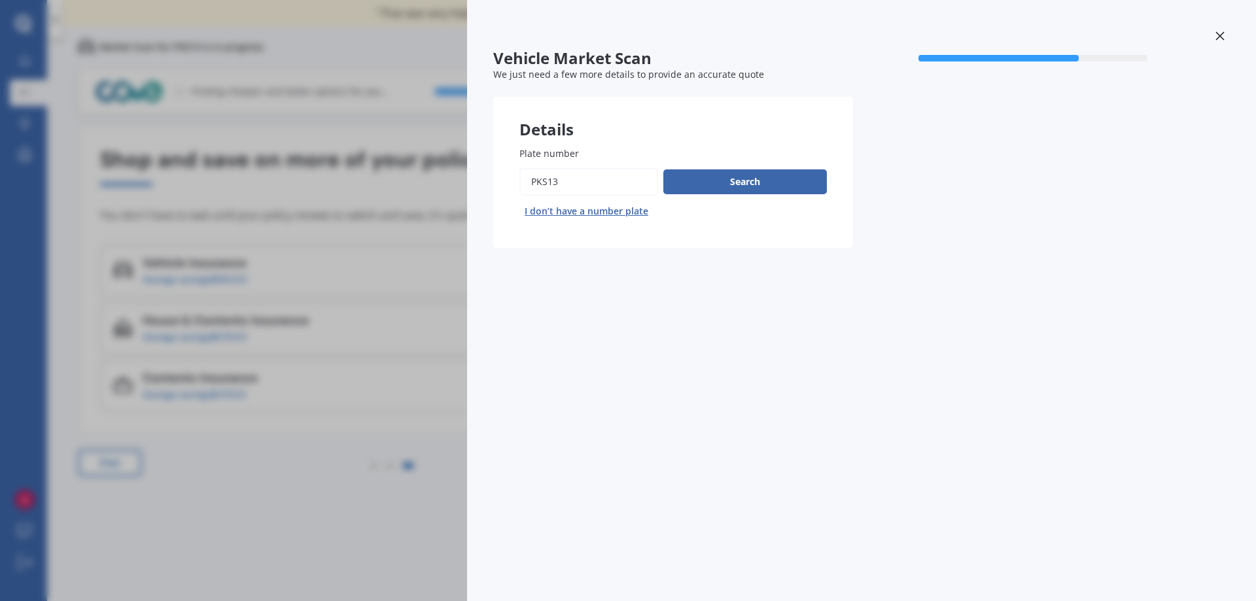
click at [383, 314] on div "Vehicle Market Scan 70 % We just need a few more details to provide an accurate…" at bounding box center [628, 300] width 1256 height 601
